Goal: Information Seeking & Learning: Compare options

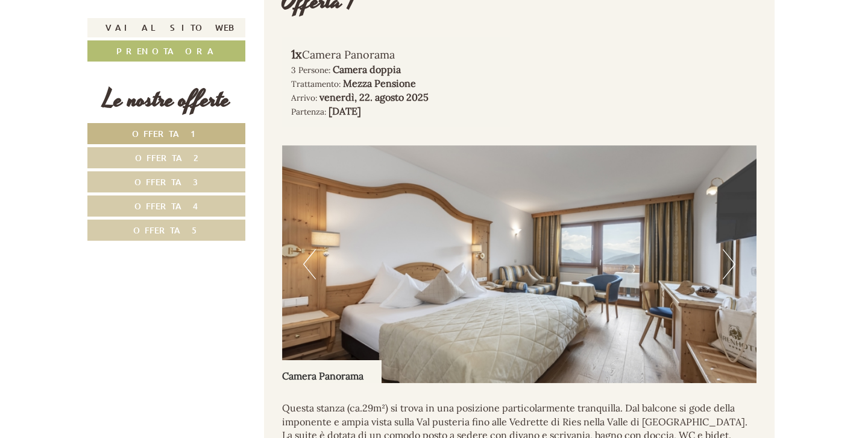
scroll to position [693, 0]
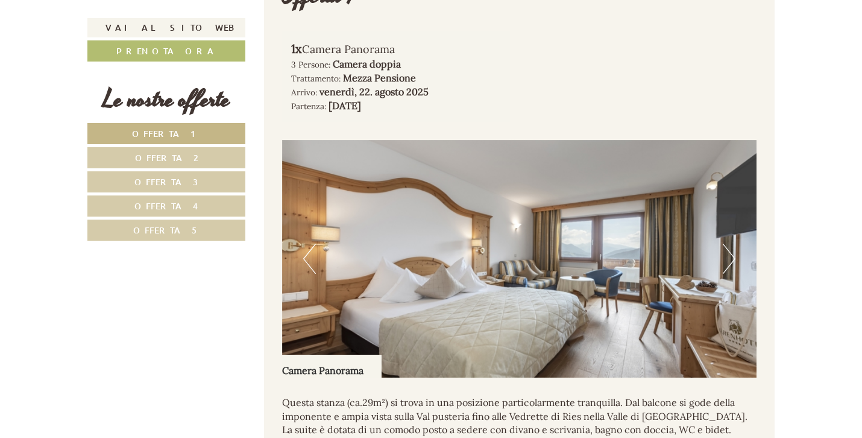
click at [728, 274] on button "Next" at bounding box center [729, 259] width 13 height 30
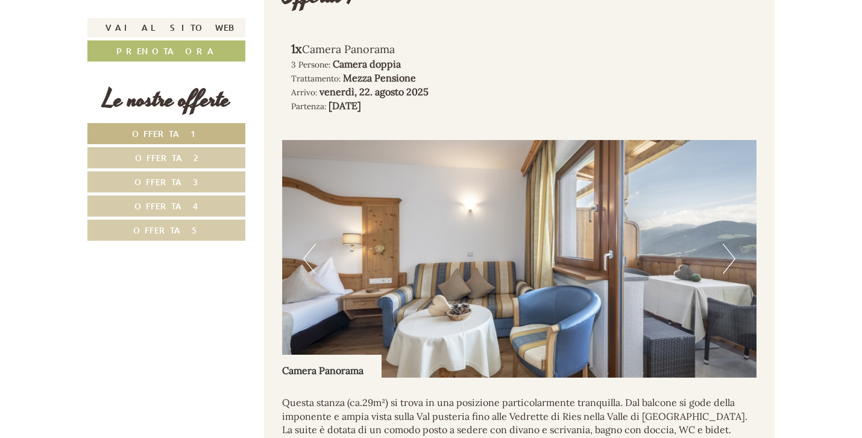
click at [728, 274] on button "Next" at bounding box center [729, 259] width 13 height 30
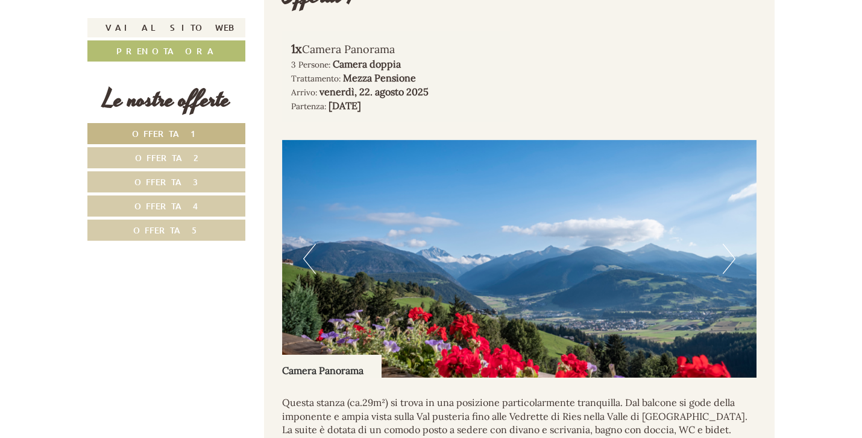
click at [728, 274] on button "Next" at bounding box center [729, 259] width 13 height 30
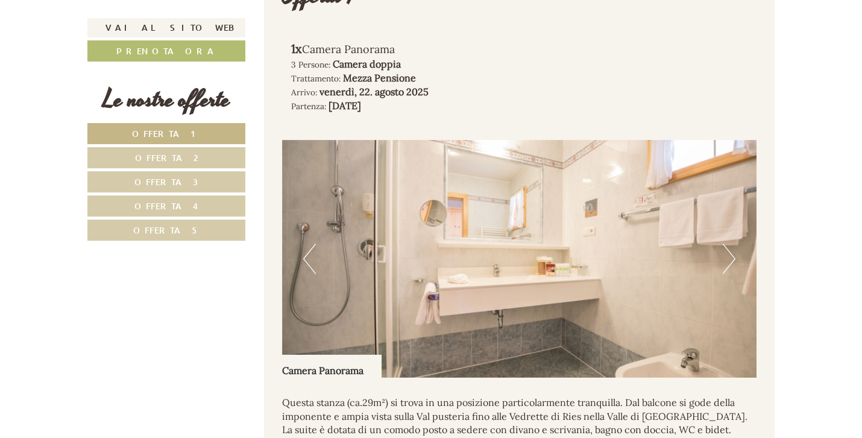
click at [728, 274] on button "Next" at bounding box center [729, 259] width 13 height 30
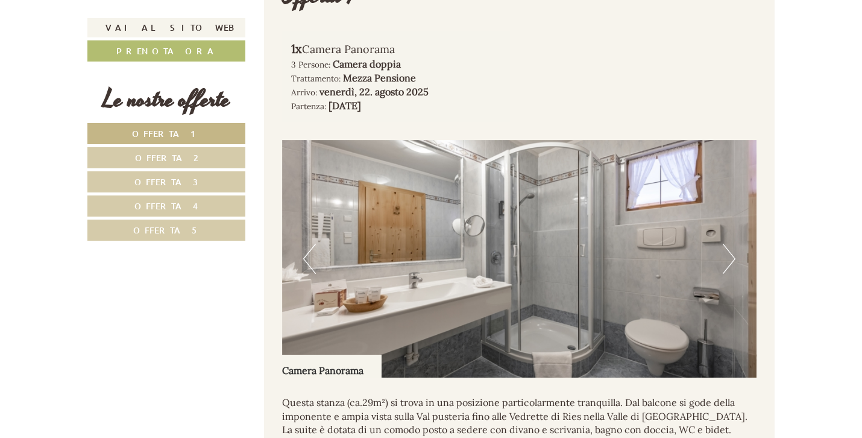
click at [728, 274] on button "Next" at bounding box center [729, 259] width 13 height 30
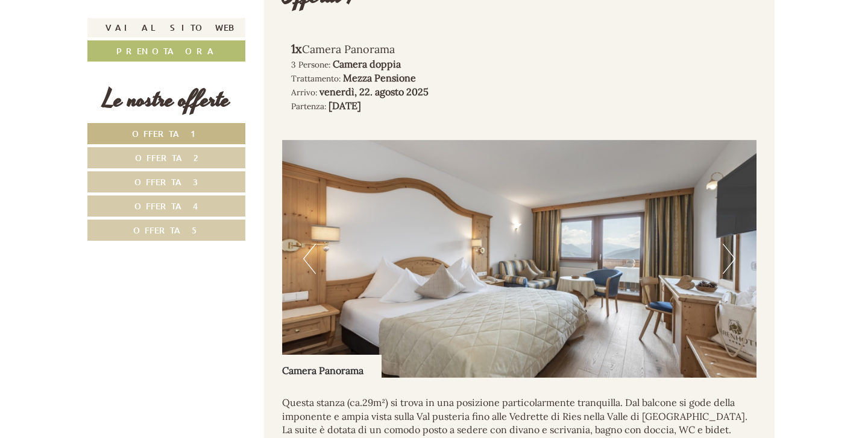
click at [728, 274] on button "Next" at bounding box center [729, 259] width 13 height 30
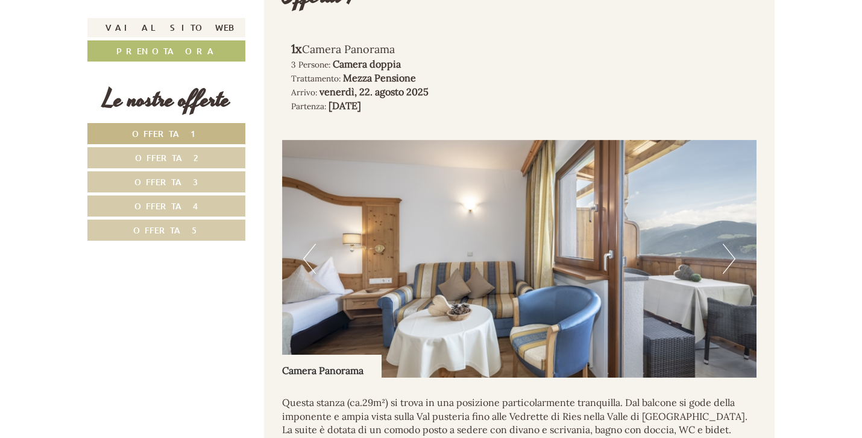
click at [166, 151] on link "Offerta 2" at bounding box center [166, 157] width 158 height 21
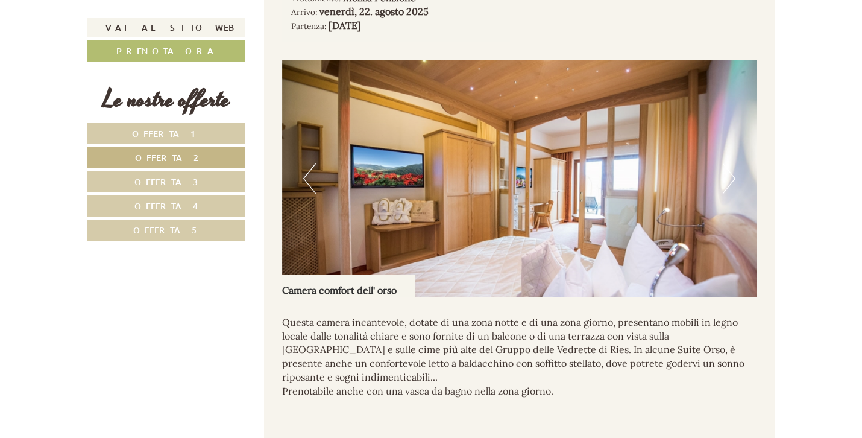
scroll to position [785, 0]
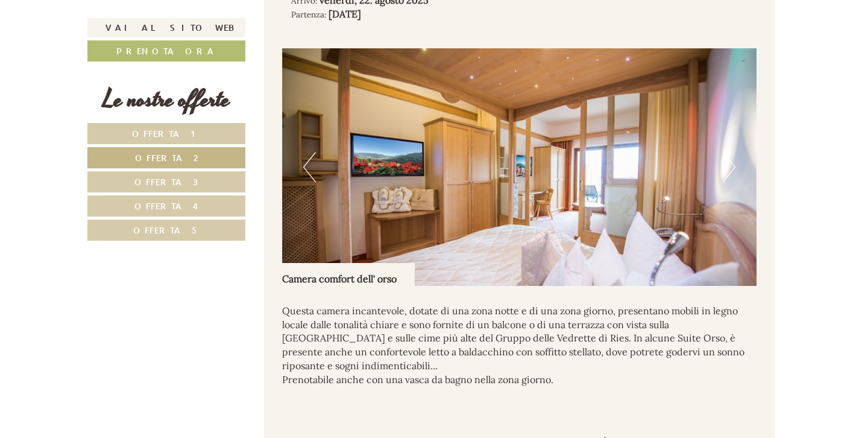
click at [728, 182] on button "Next" at bounding box center [729, 167] width 13 height 30
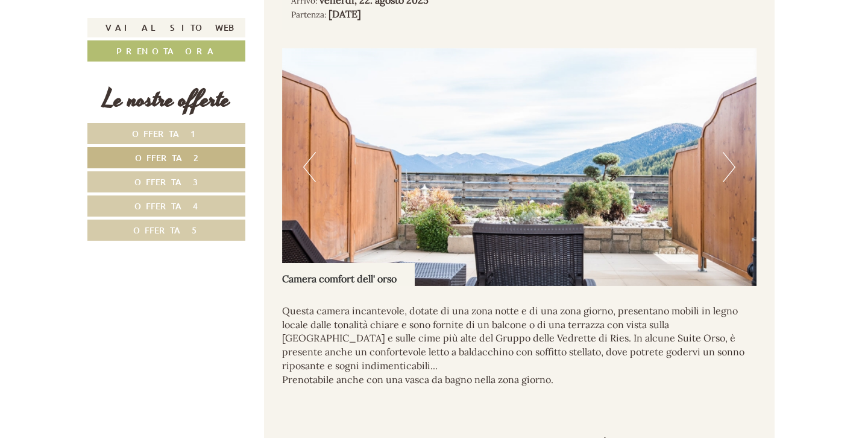
click at [728, 182] on button "Next" at bounding box center [729, 167] width 13 height 30
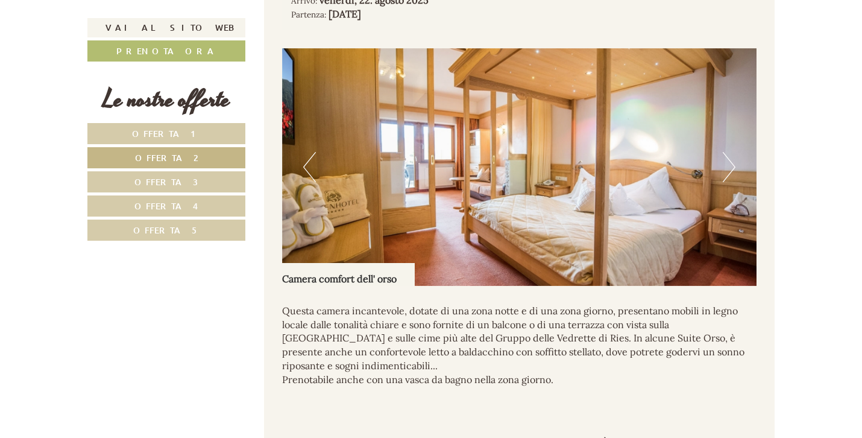
click at [728, 182] on button "Next" at bounding box center [729, 167] width 13 height 30
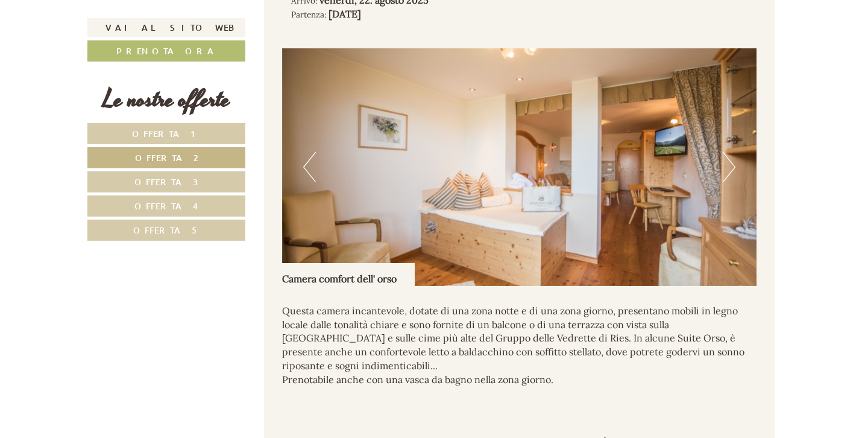
click at [728, 182] on button "Next" at bounding box center [729, 167] width 13 height 30
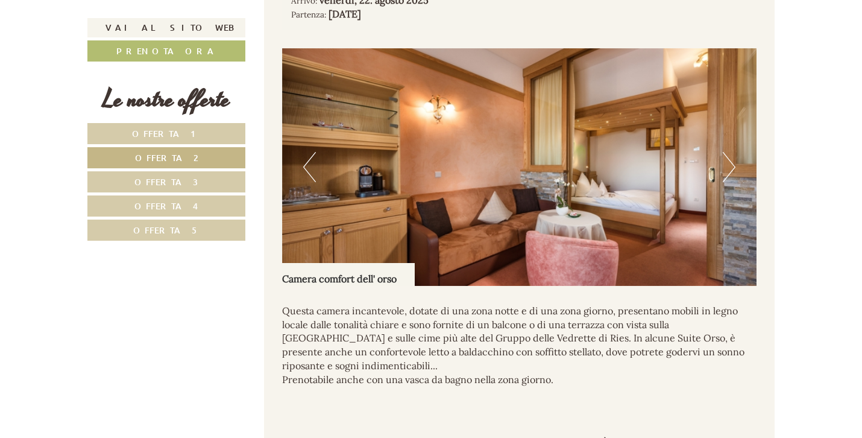
click at [728, 182] on button "Next" at bounding box center [729, 167] width 13 height 30
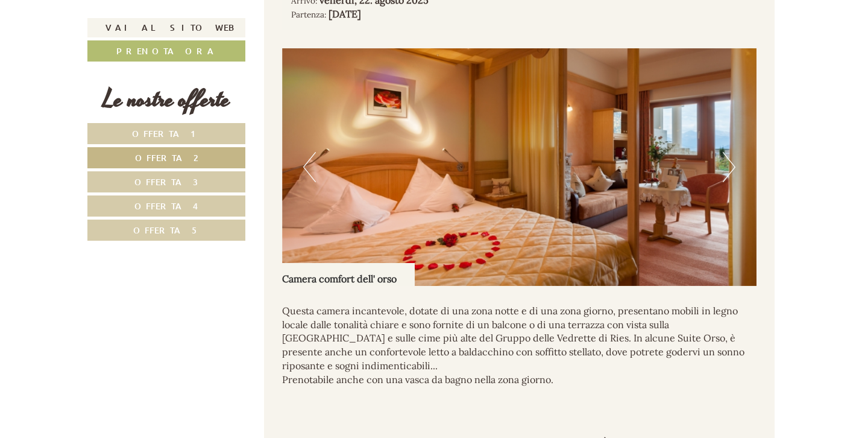
click at [189, 171] on link "Offerta 3" at bounding box center [166, 181] width 158 height 21
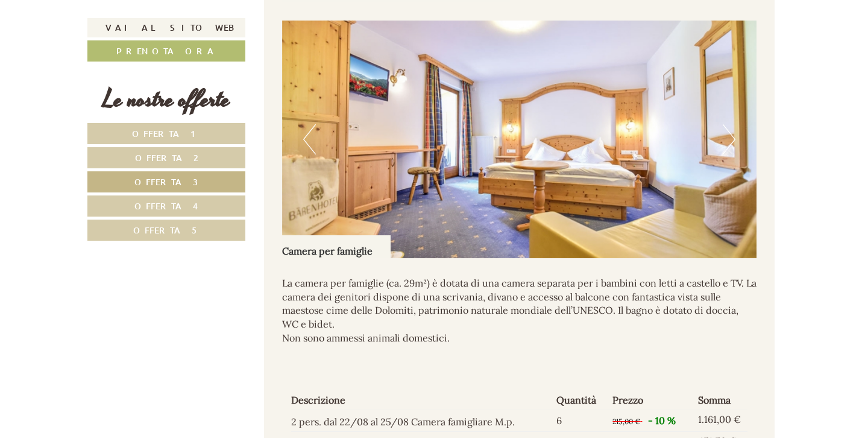
scroll to position [815, 0]
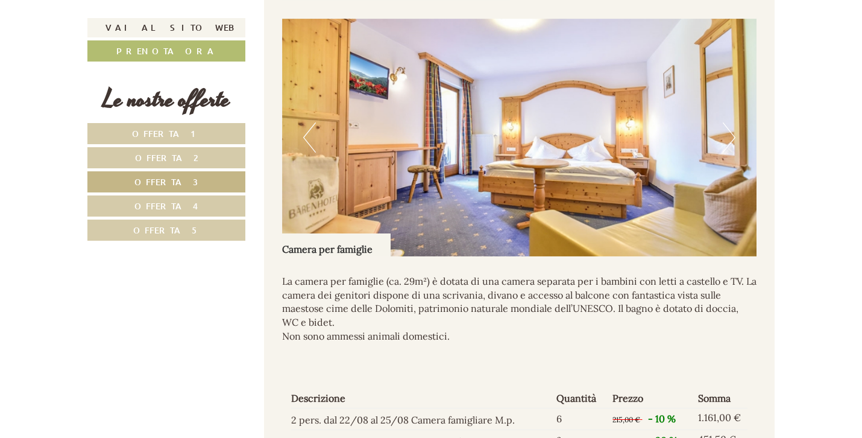
click at [730, 153] on button "Next" at bounding box center [729, 137] width 13 height 30
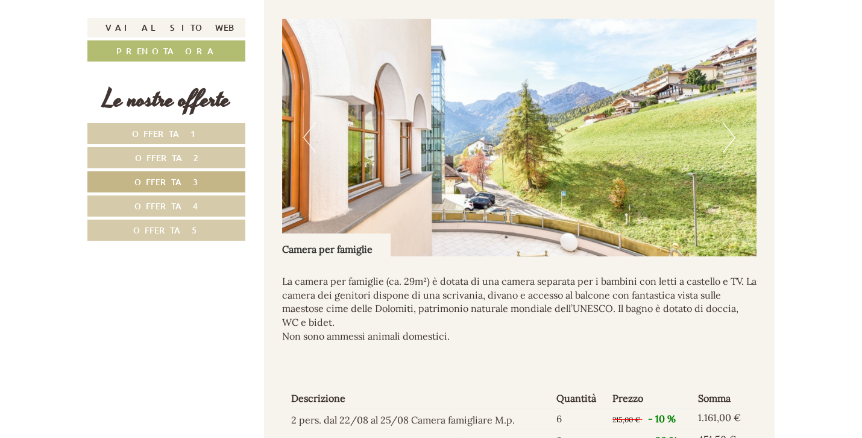
click at [730, 153] on button "Next" at bounding box center [729, 137] width 13 height 30
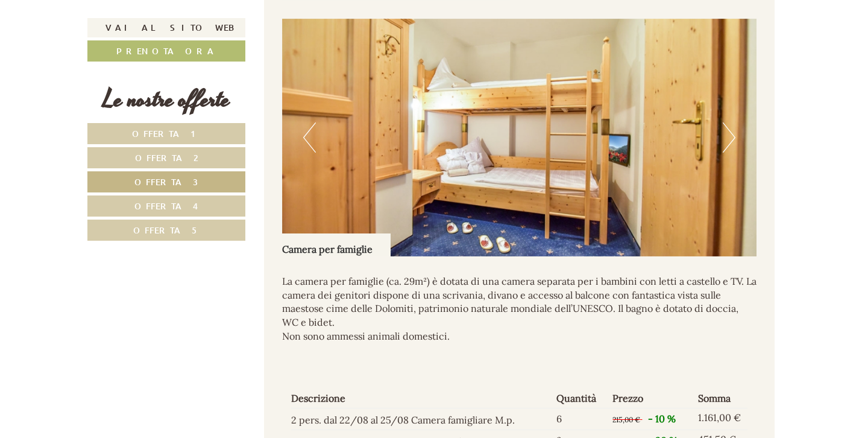
click at [180, 208] on span "Offerta 4" at bounding box center [166, 205] width 64 height 11
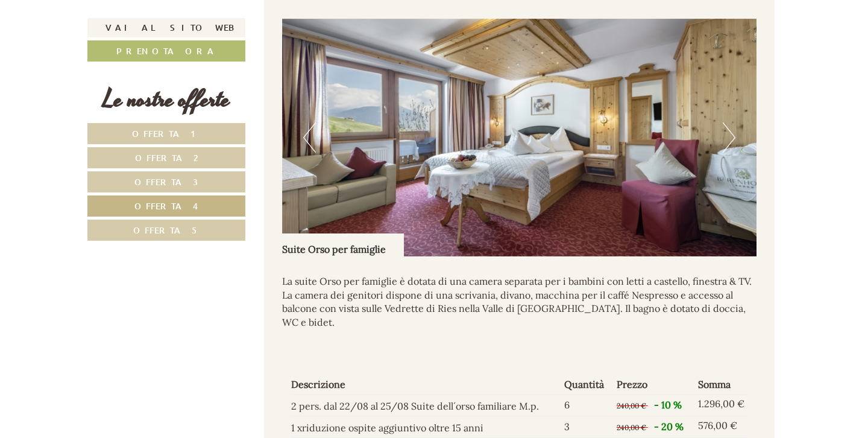
scroll to position [661, 0]
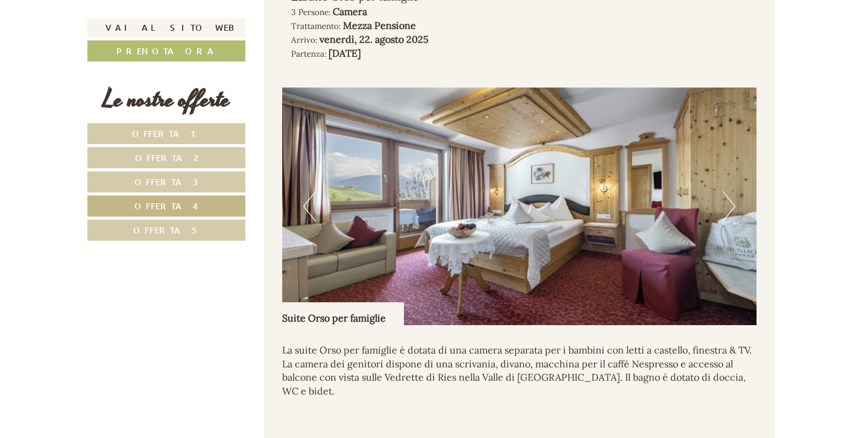
click at [198, 229] on link "Offerta 5" at bounding box center [166, 229] width 158 height 21
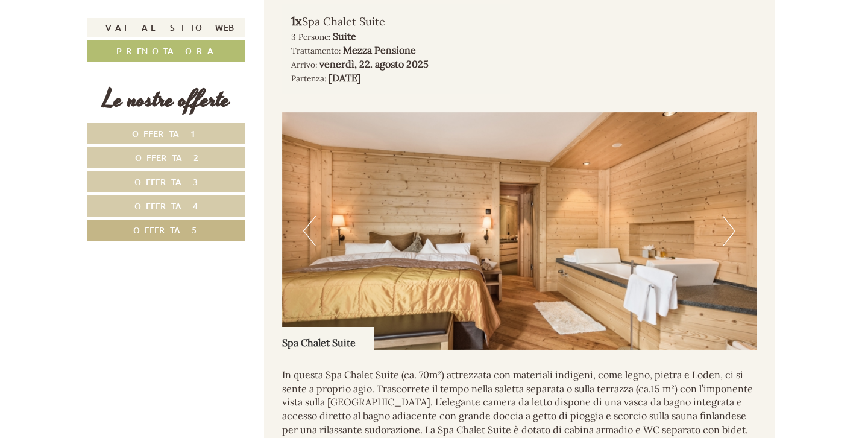
scroll to position [740, 0]
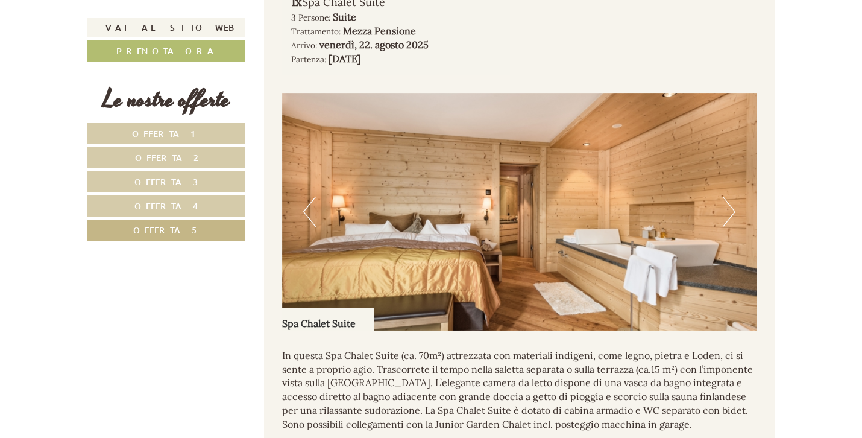
click at [729, 227] on button "Next" at bounding box center [729, 212] width 13 height 30
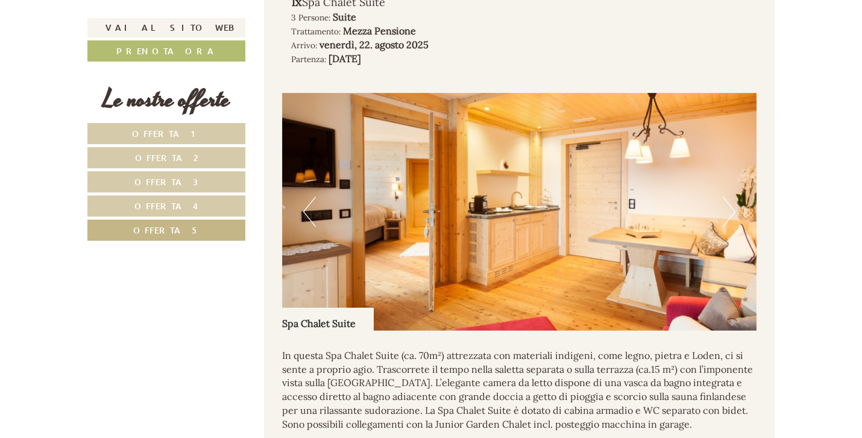
click at [729, 227] on button "Next" at bounding box center [729, 212] width 13 height 30
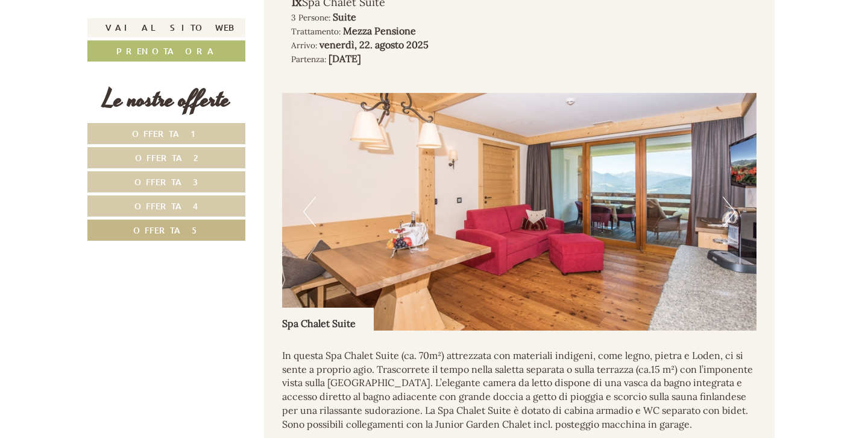
click at [729, 227] on button "Next" at bounding box center [729, 212] width 13 height 30
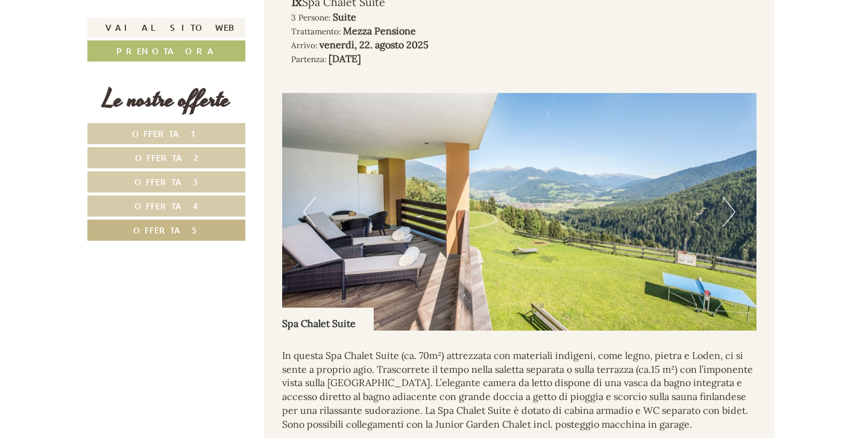
click at [729, 227] on button "Next" at bounding box center [729, 212] width 13 height 30
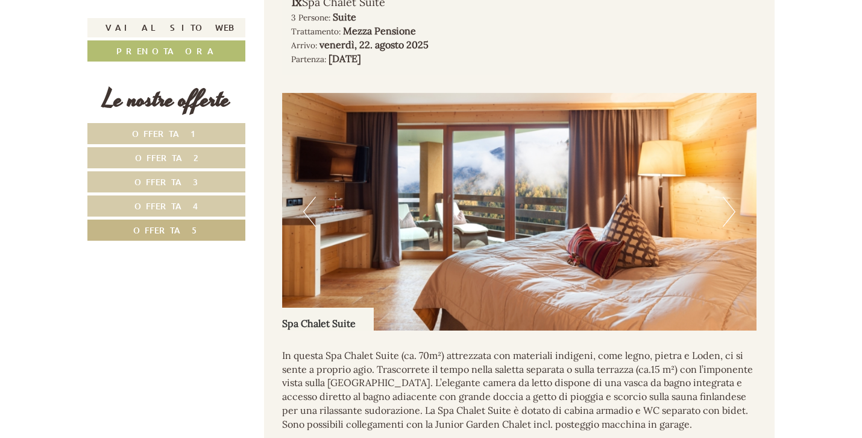
click at [729, 227] on button "Next" at bounding box center [729, 212] width 13 height 30
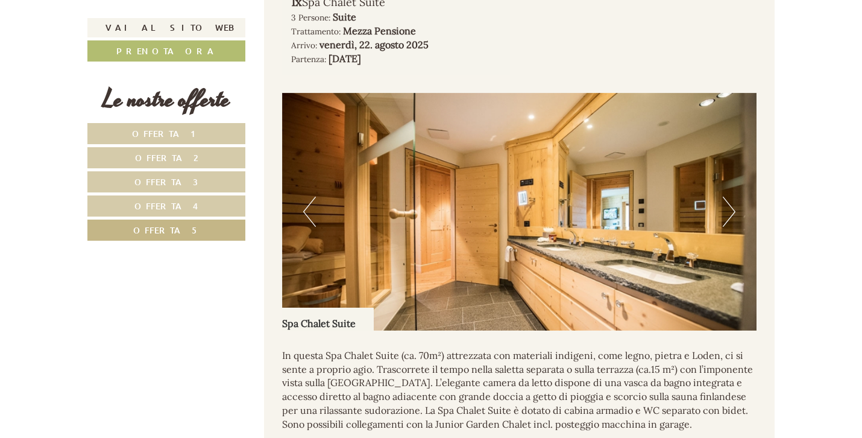
click at [729, 227] on button "Next" at bounding box center [729, 212] width 13 height 30
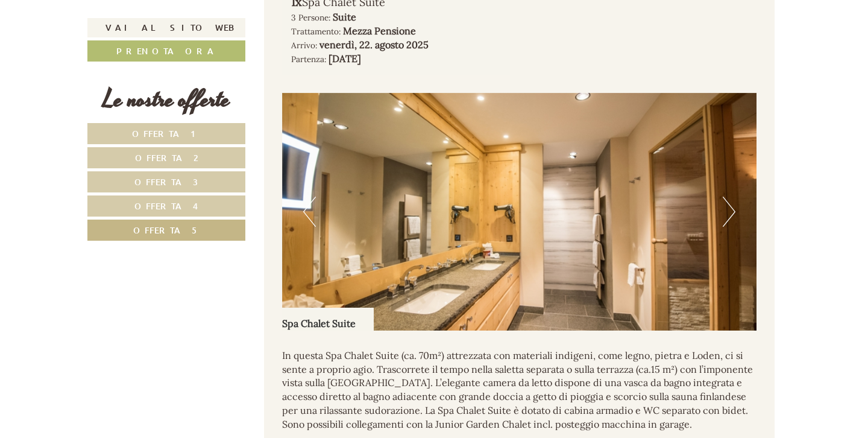
click at [729, 227] on button "Next" at bounding box center [729, 212] width 13 height 30
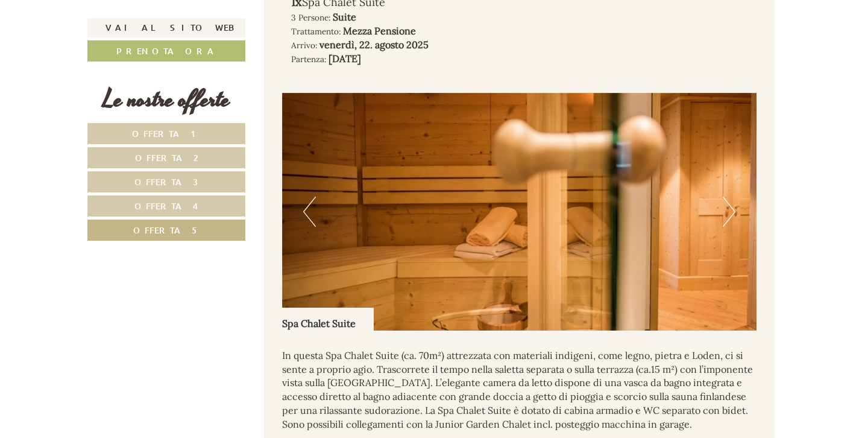
click at [729, 227] on button "Next" at bounding box center [729, 212] width 13 height 30
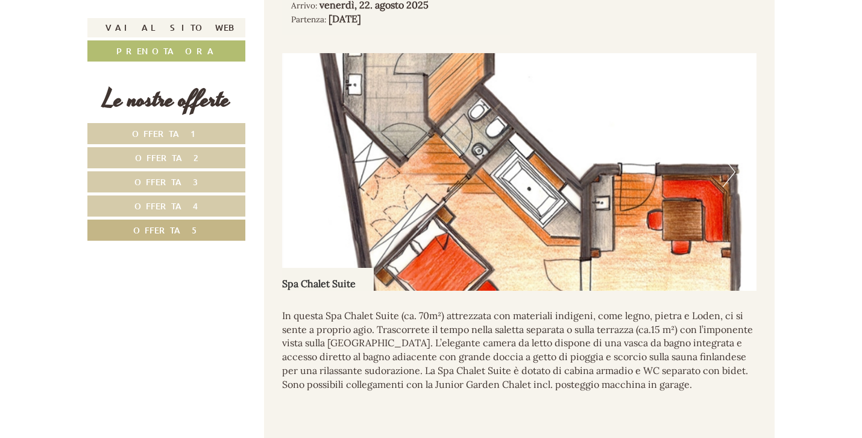
click at [180, 139] on link "Offerta 1" at bounding box center [166, 133] width 158 height 21
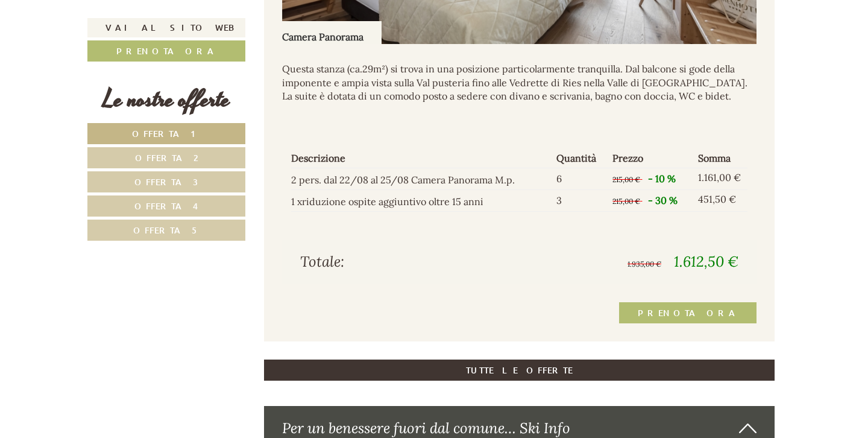
click at [179, 148] on link "Offerta 2" at bounding box center [166, 157] width 158 height 21
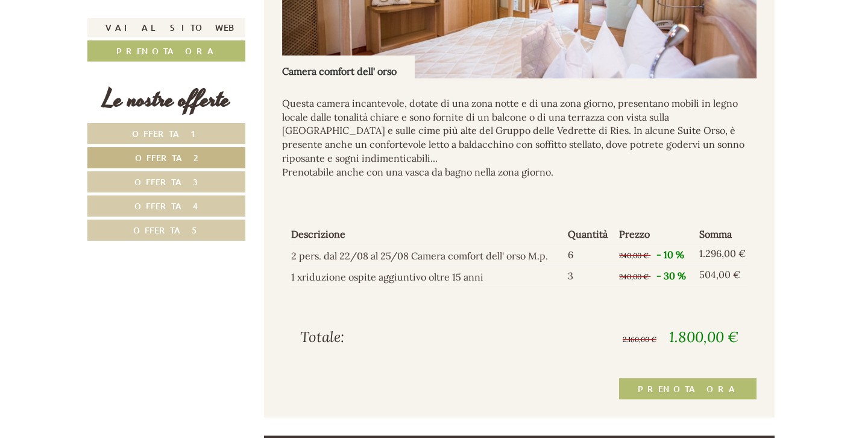
scroll to position [995, 1]
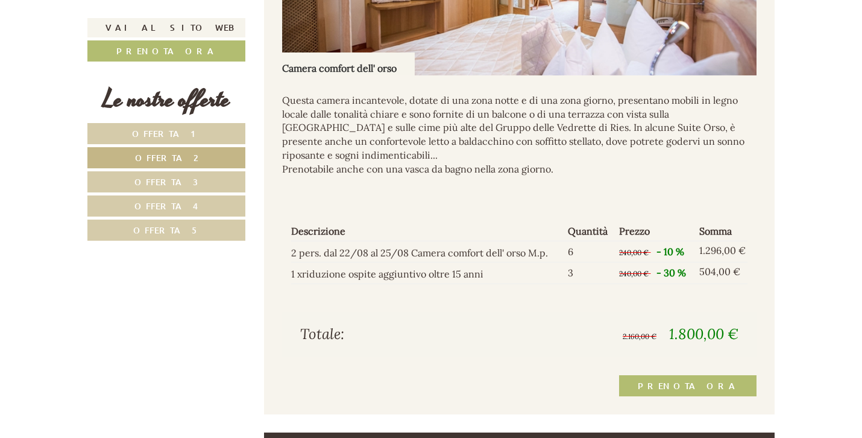
click at [171, 183] on span "Offerta 3" at bounding box center [166, 181] width 64 height 11
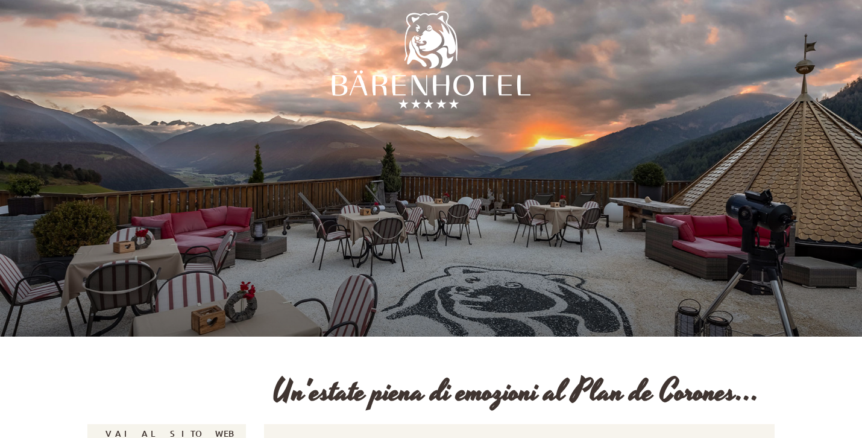
scroll to position [0, 0]
